Goal: Transaction & Acquisition: Download file/media

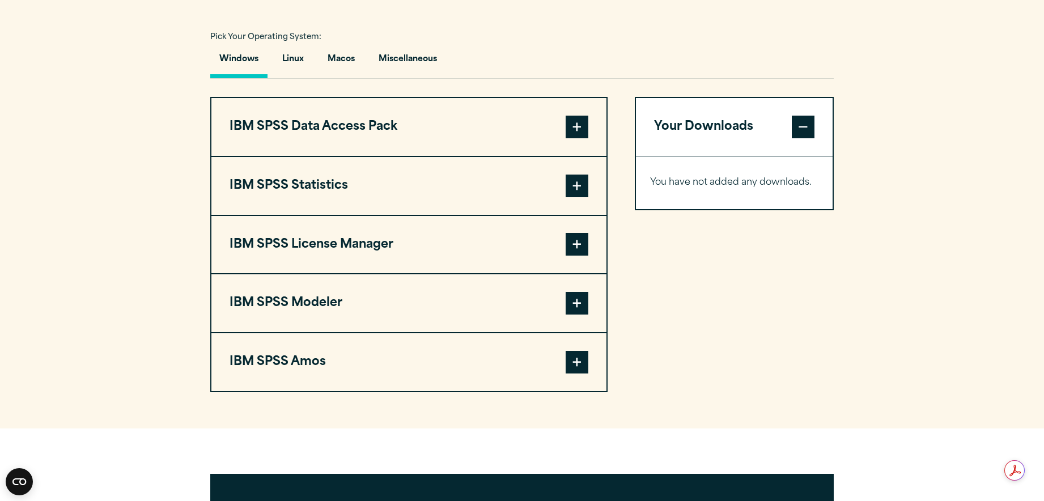
scroll to position [823, 0]
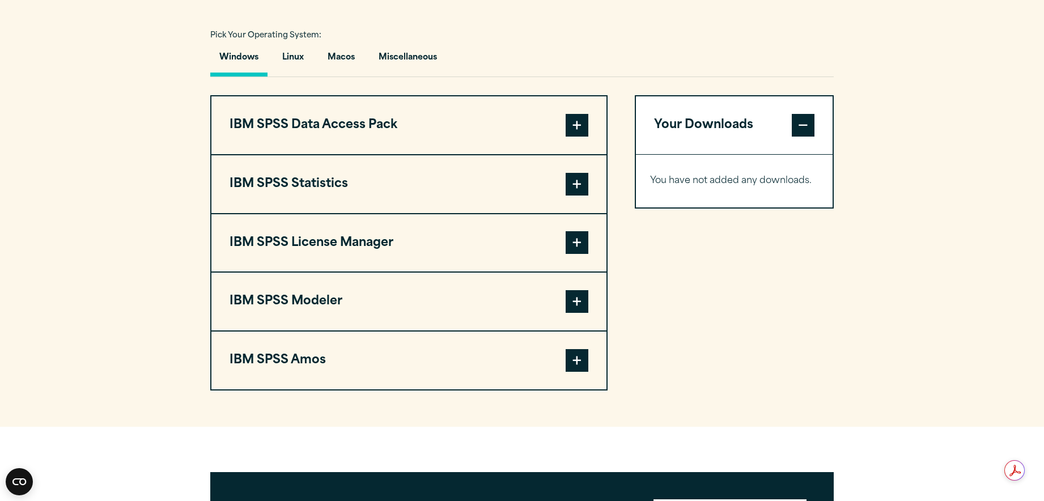
click at [581, 192] on span at bounding box center [577, 184] width 23 height 23
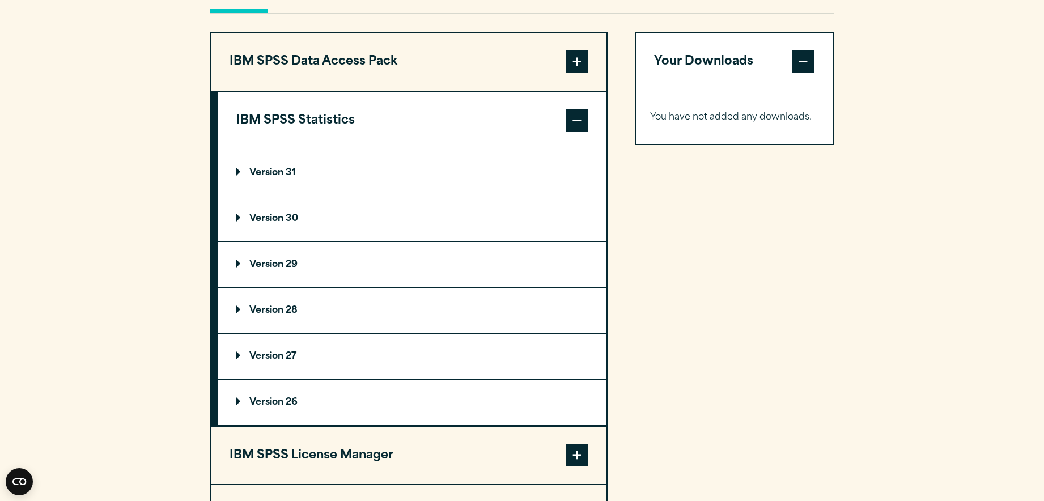
scroll to position [897, 0]
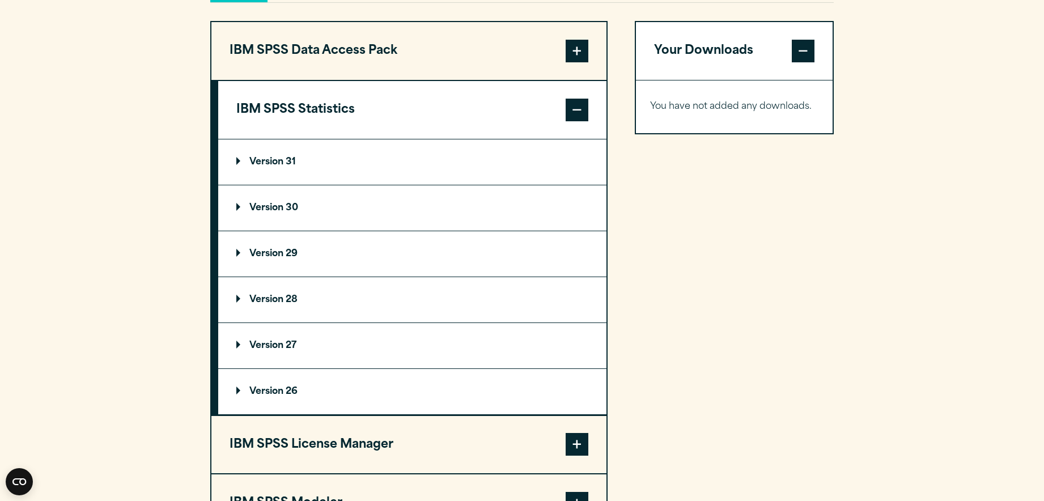
click at [350, 218] on summary "Version 30" at bounding box center [412, 207] width 388 height 45
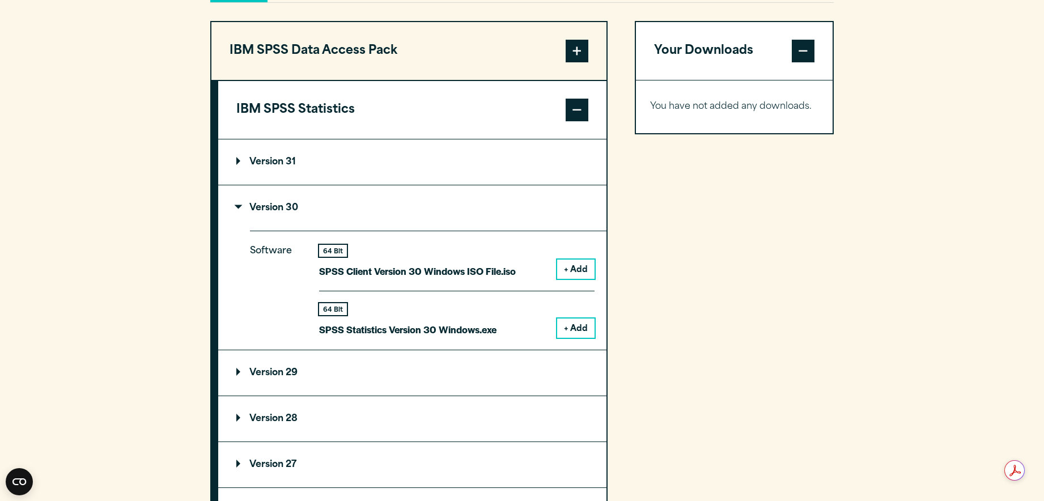
click at [401, 378] on summary "Version 29" at bounding box center [412, 372] width 388 height 45
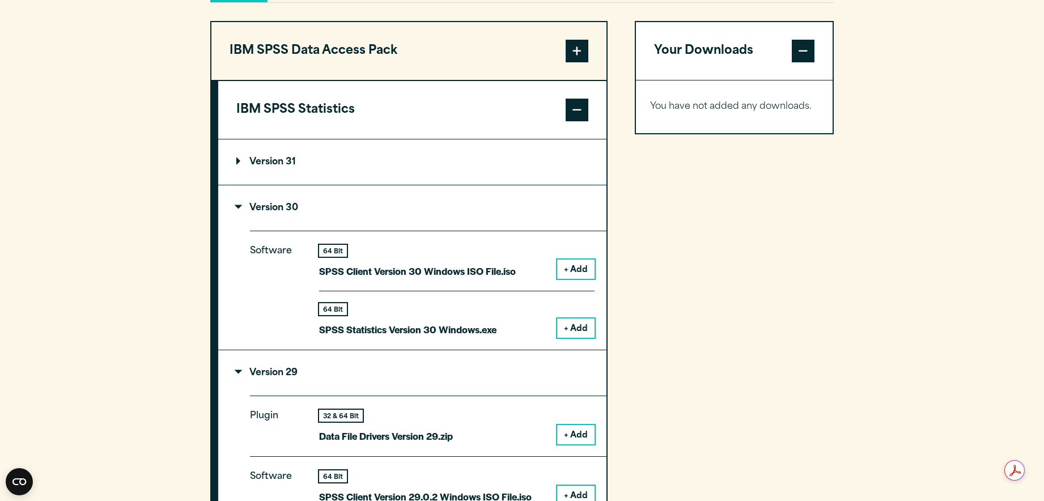
click at [401, 378] on summary "Version 29" at bounding box center [412, 372] width 388 height 45
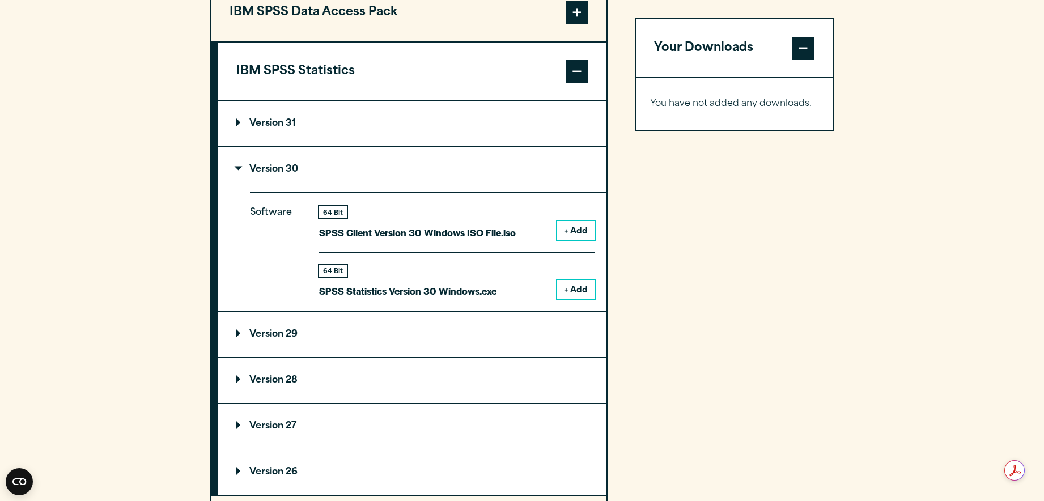
scroll to position [937, 0]
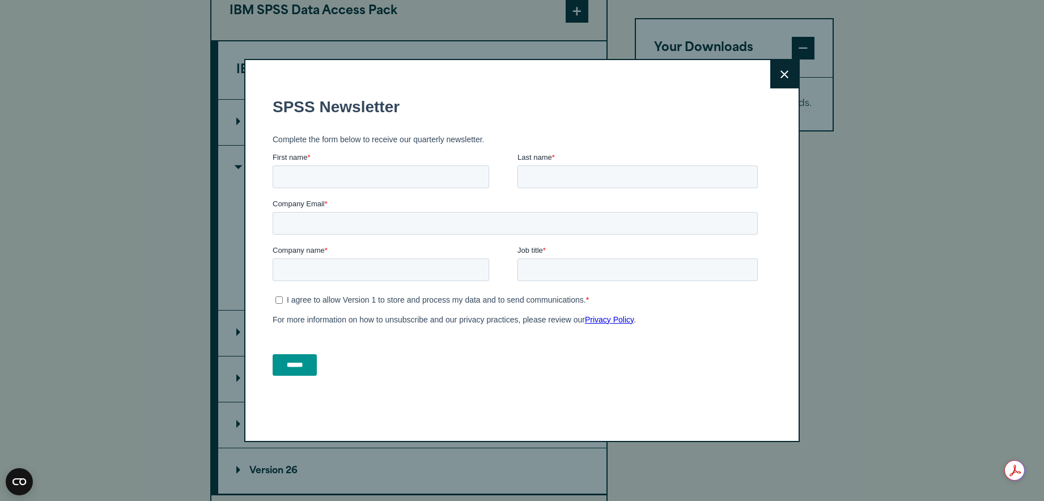
click at [788, 79] on button "Close" at bounding box center [784, 74] width 28 height 28
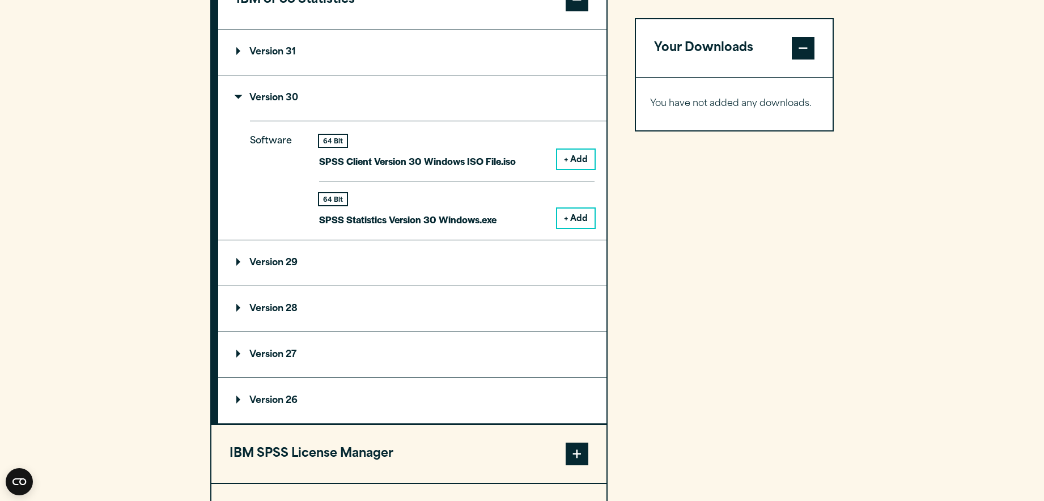
scroll to position [1007, 0]
click at [236, 268] on p "Version 29" at bounding box center [266, 263] width 61 height 9
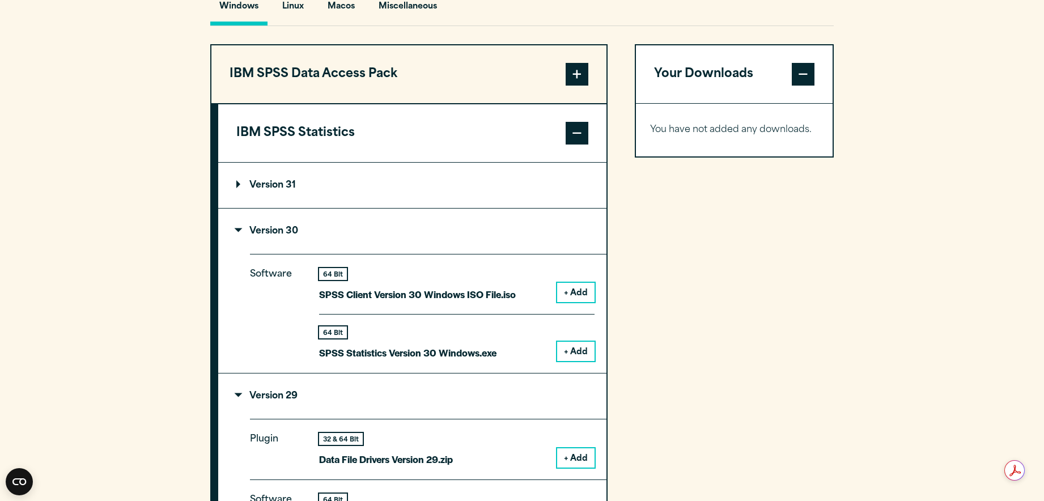
scroll to position [830, 0]
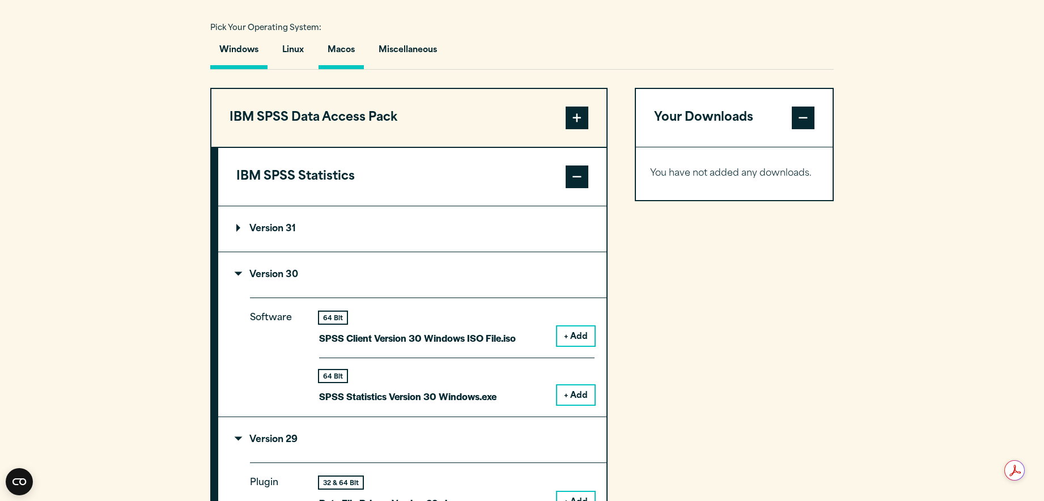
click at [336, 54] on button "Macos" at bounding box center [341, 53] width 45 height 32
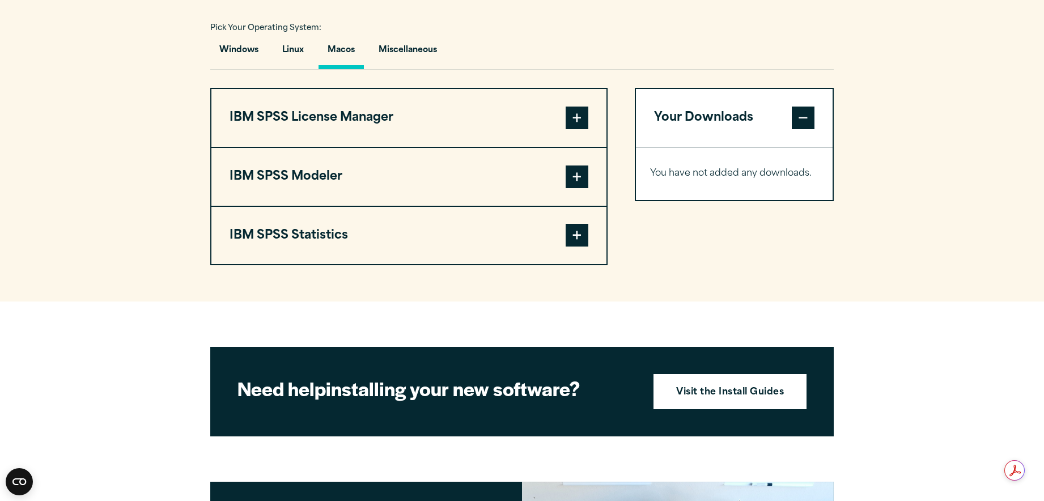
click at [583, 234] on span at bounding box center [577, 235] width 23 height 23
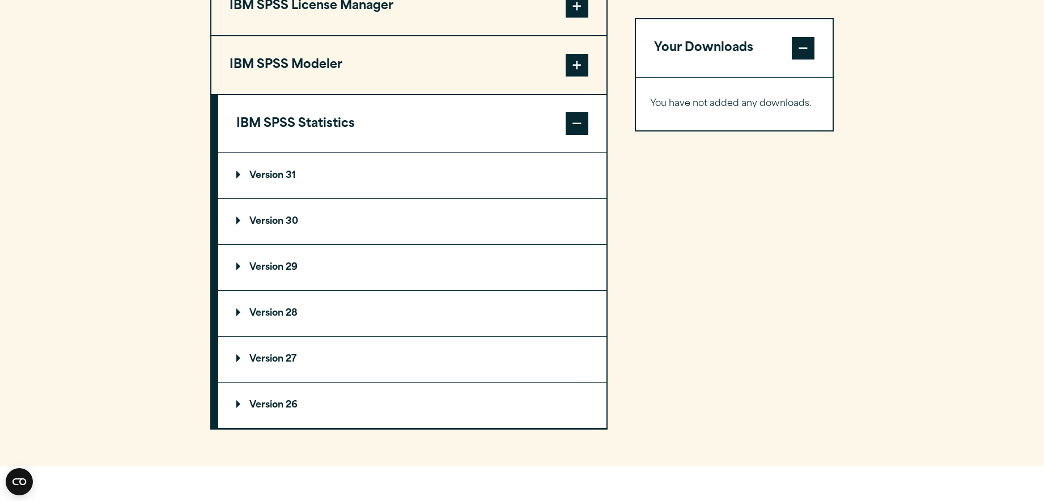
scroll to position [952, 0]
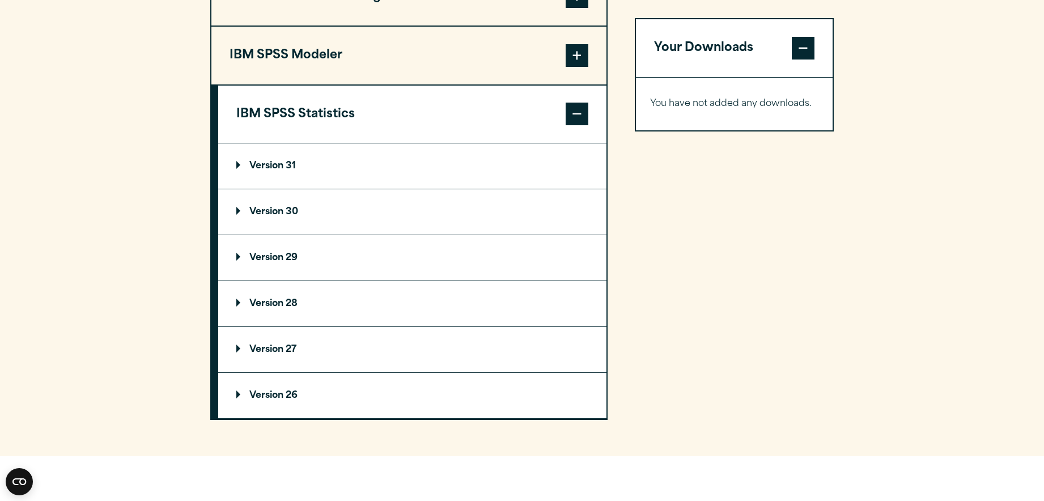
click at [238, 222] on summary "Version 30" at bounding box center [412, 211] width 388 height 45
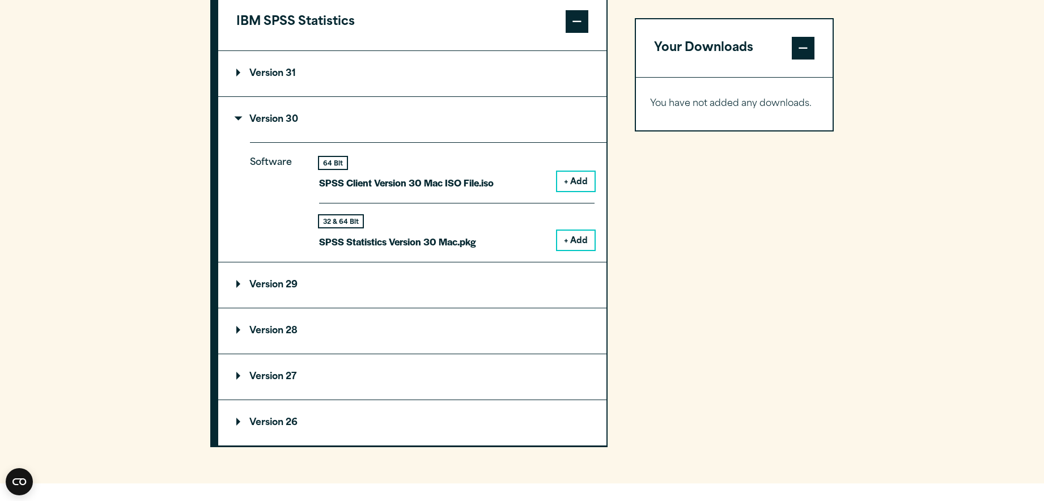
scroll to position [1046, 0]
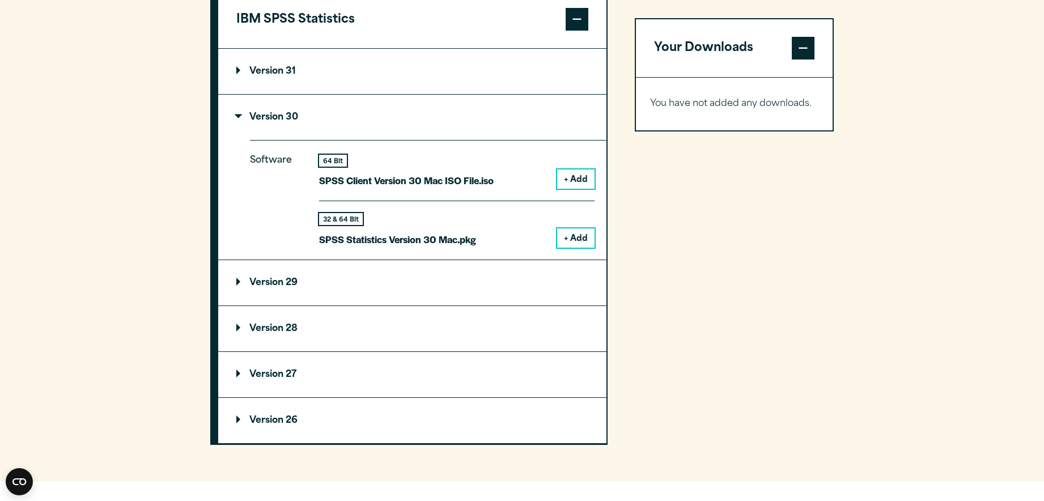
click at [235, 289] on summary "Version 29" at bounding box center [412, 282] width 388 height 45
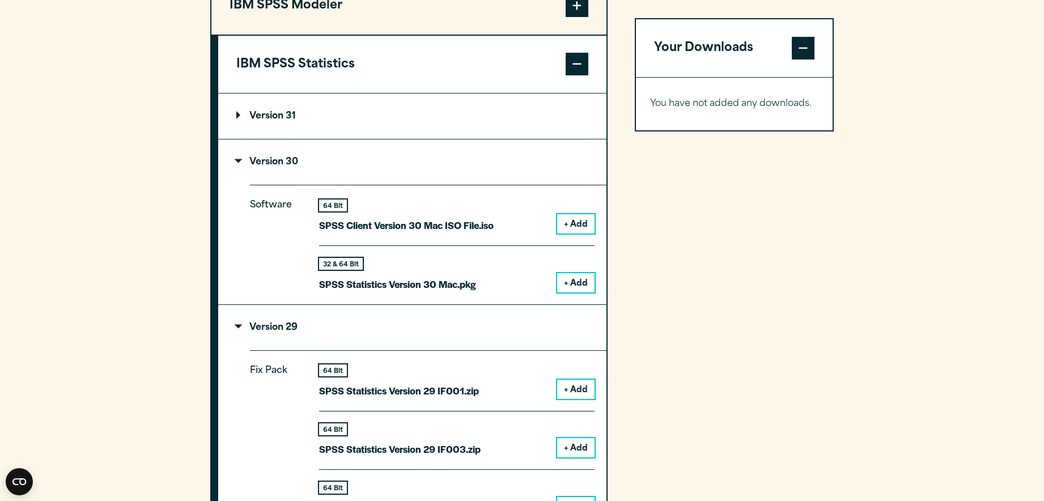
scroll to position [1003, 0]
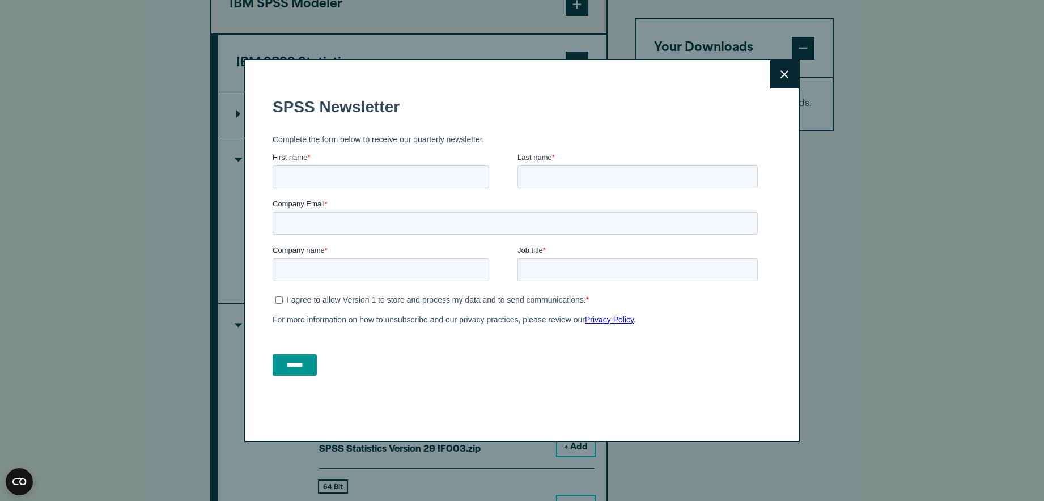
click at [788, 69] on button "Close" at bounding box center [784, 74] width 28 height 28
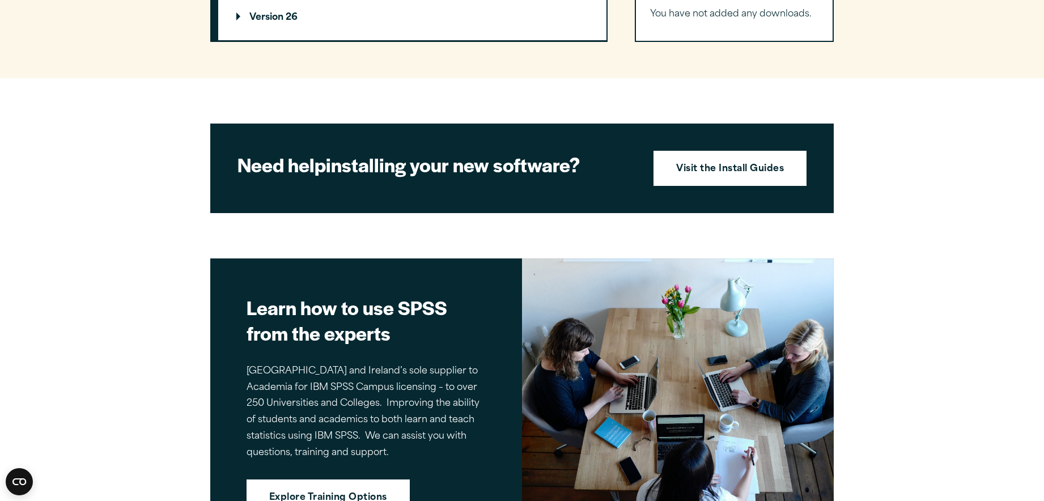
scroll to position [2531, 0]
